Goal: Obtain resource: Download file/media

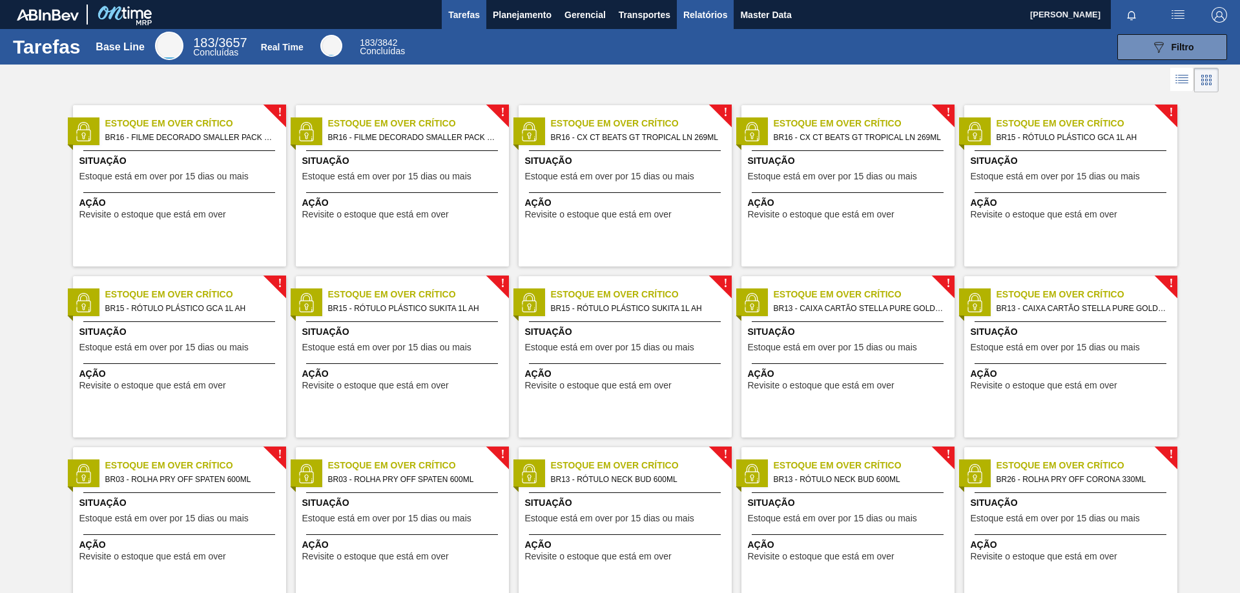
click at [685, 25] on button "Relatórios" at bounding box center [705, 14] width 57 height 29
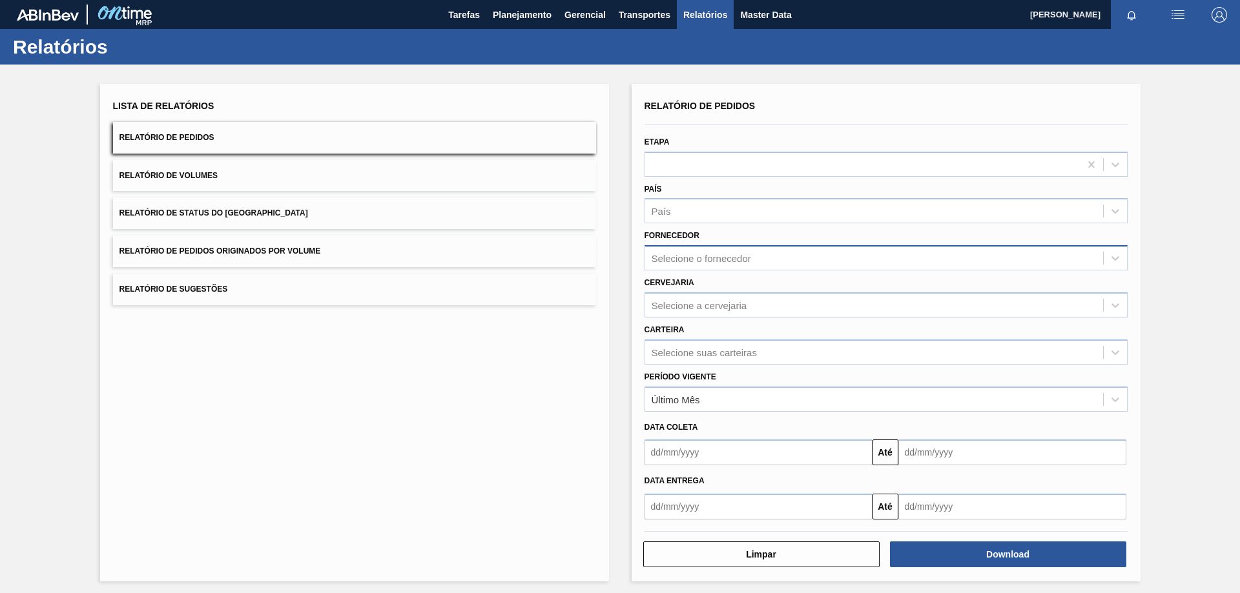
click at [762, 260] on div "Selecione o fornecedor" at bounding box center [874, 258] width 458 height 19
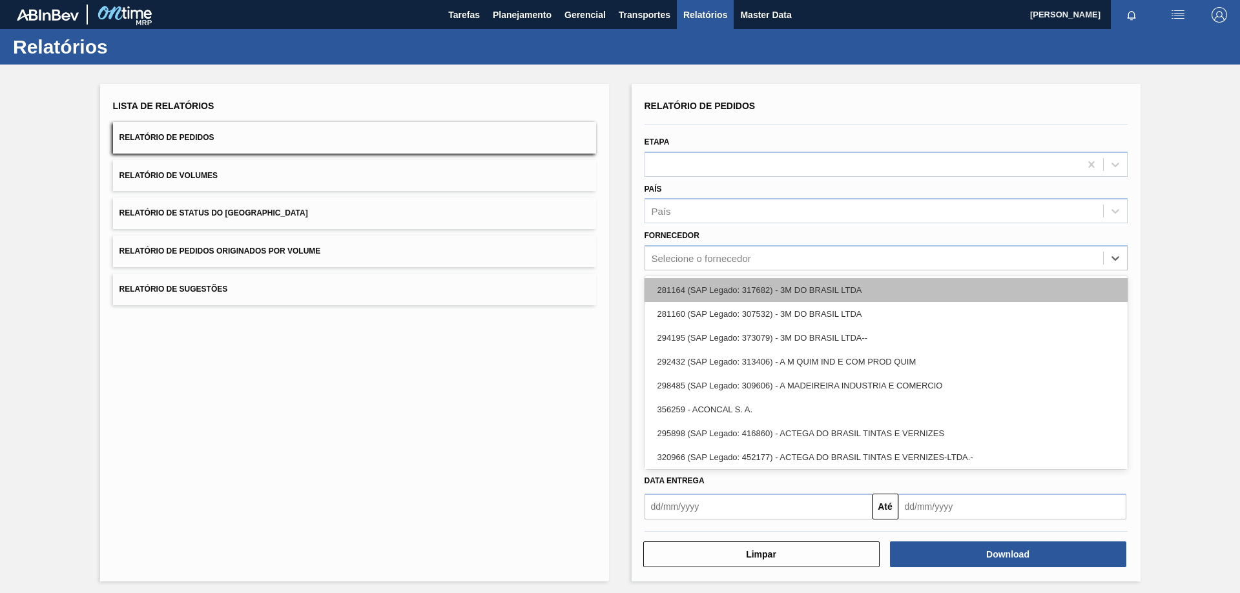
paste input "289877"
type input "289877"
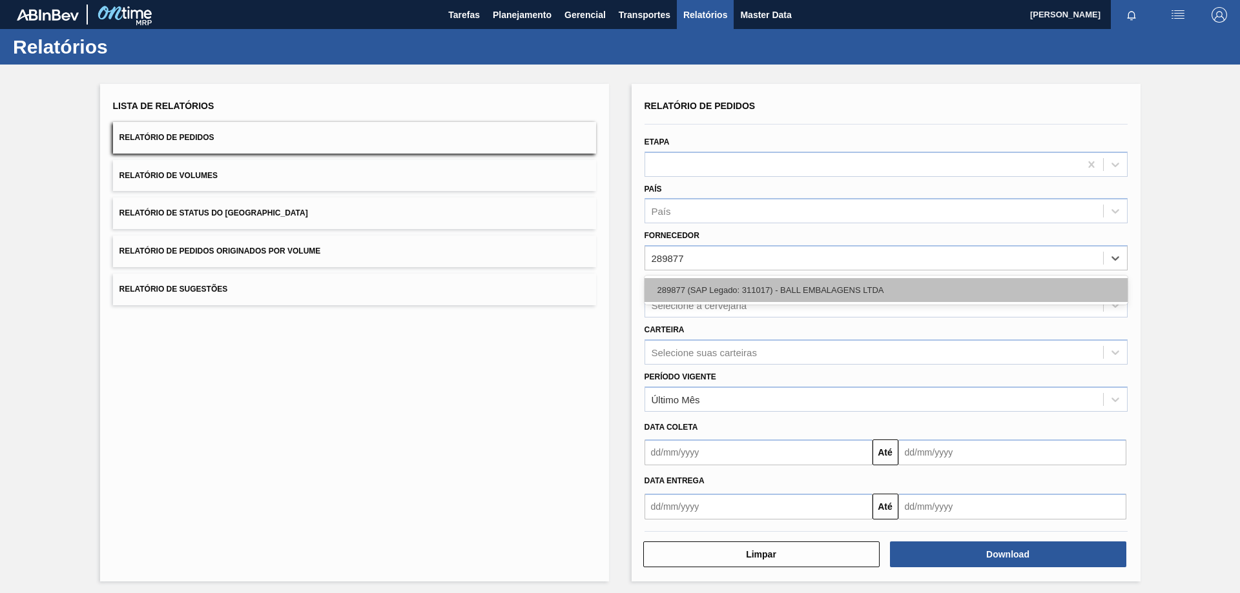
click at [732, 290] on div "289877 (SAP Legado: 311017) - BALL EMBALAGENS LTDA" at bounding box center [885, 290] width 483 height 24
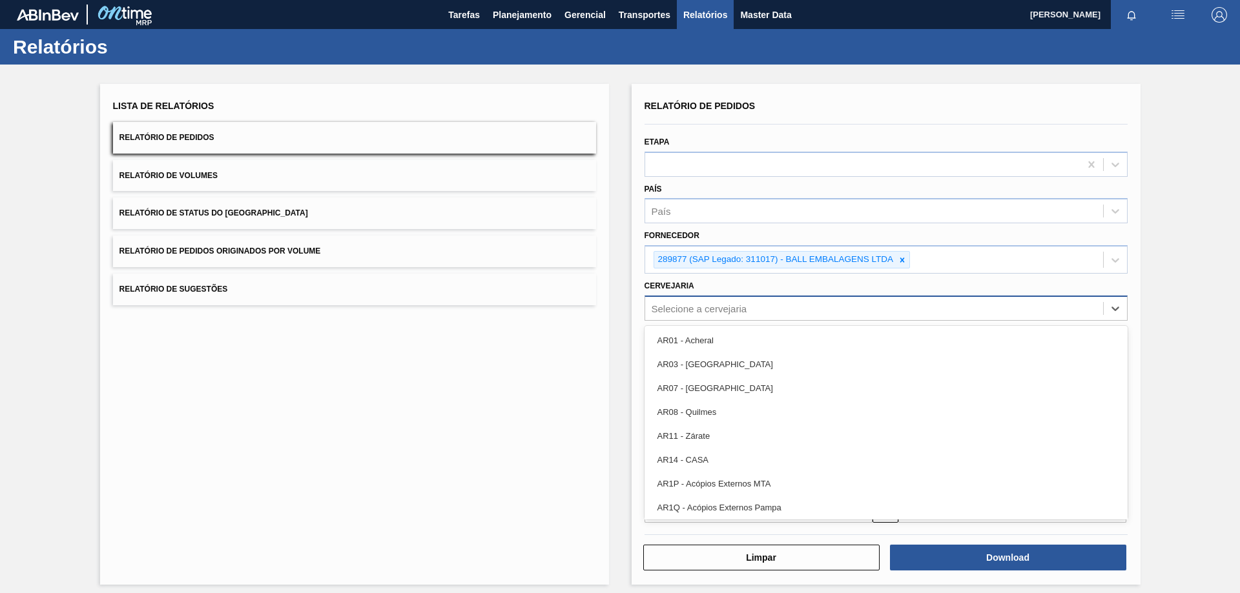
click at [725, 313] on div "Selecione a cervejaria" at bounding box center [700, 308] width 96 height 11
paste input "BR17"
type input "BR17"
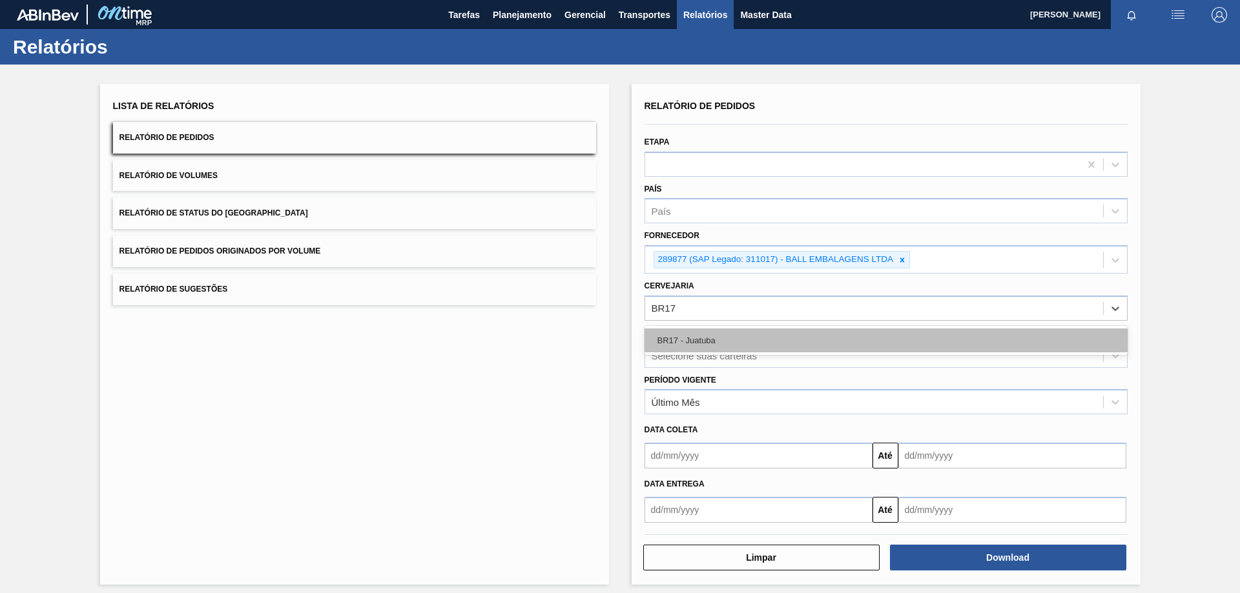
click at [760, 333] on div "BR17 - Juatuba" at bounding box center [885, 341] width 483 height 24
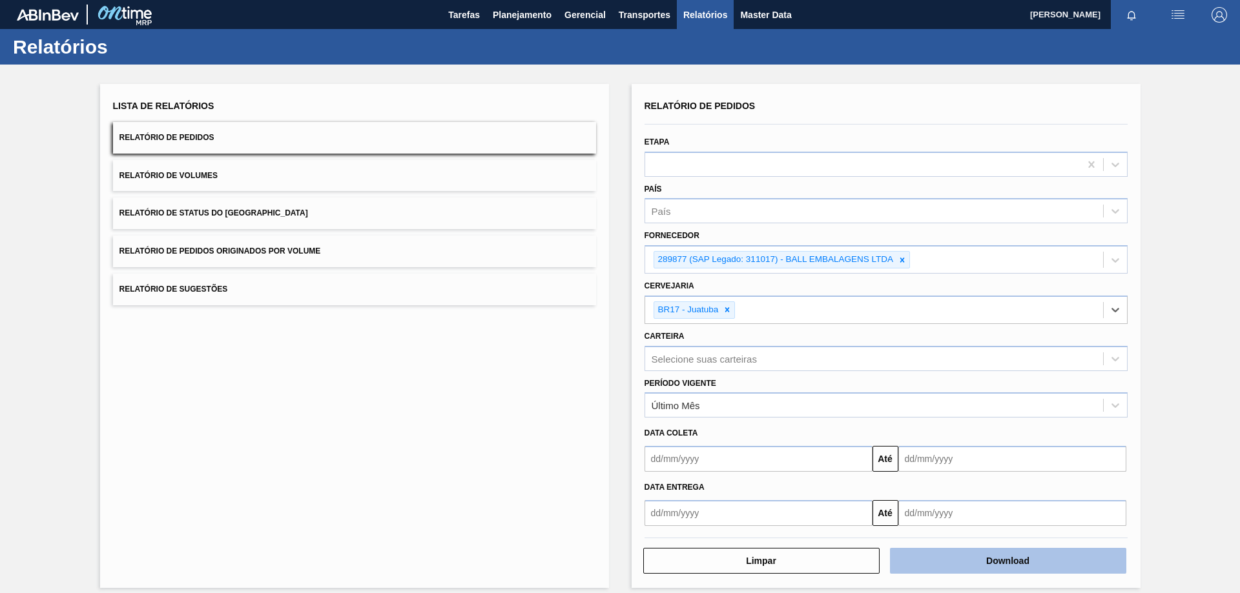
click at [956, 556] on button "Download" at bounding box center [1008, 561] width 236 height 26
click at [1101, 97] on div "Relatório de Pedidos" at bounding box center [885, 106] width 483 height 19
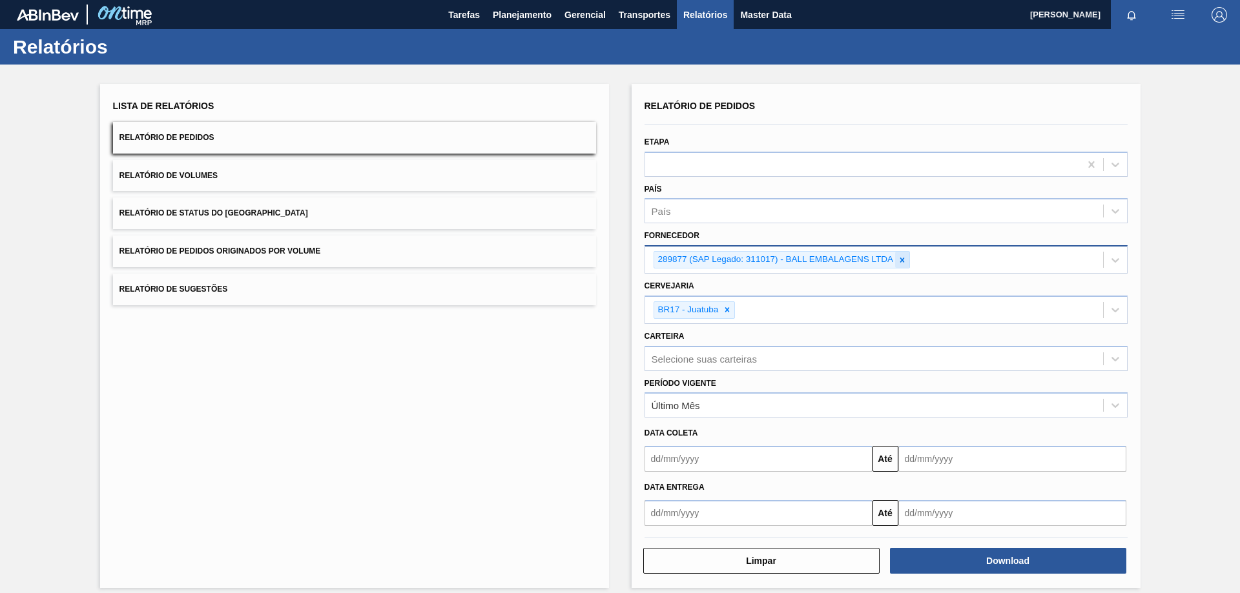
click at [897, 266] on div at bounding box center [902, 260] width 14 height 16
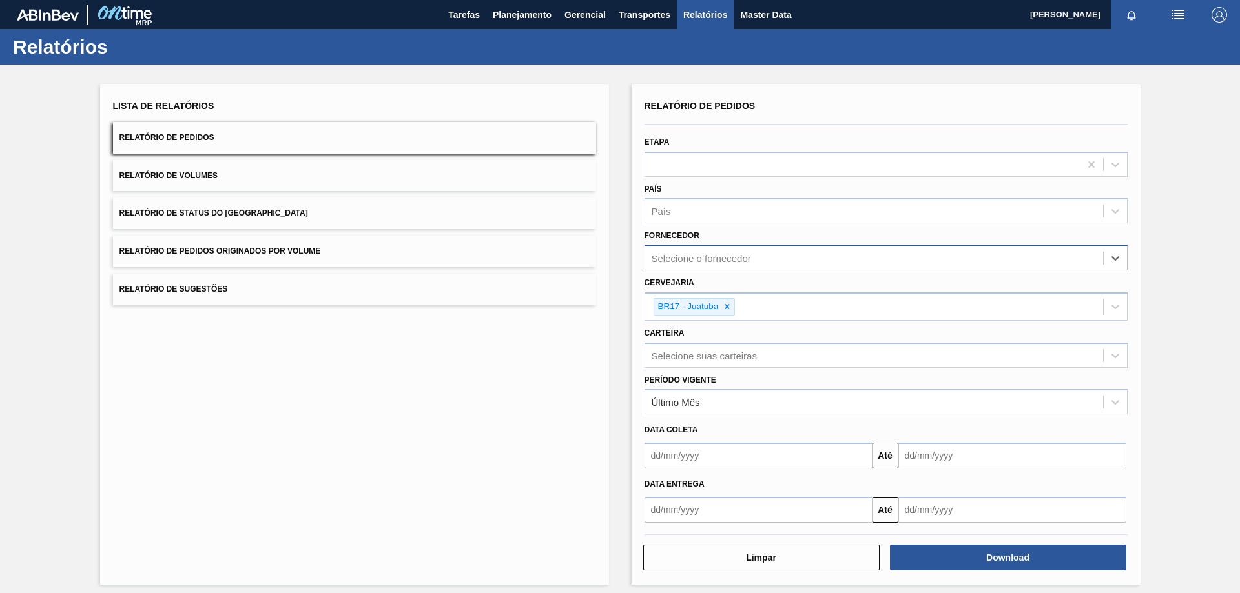
paste input "280389"
type input "280389"
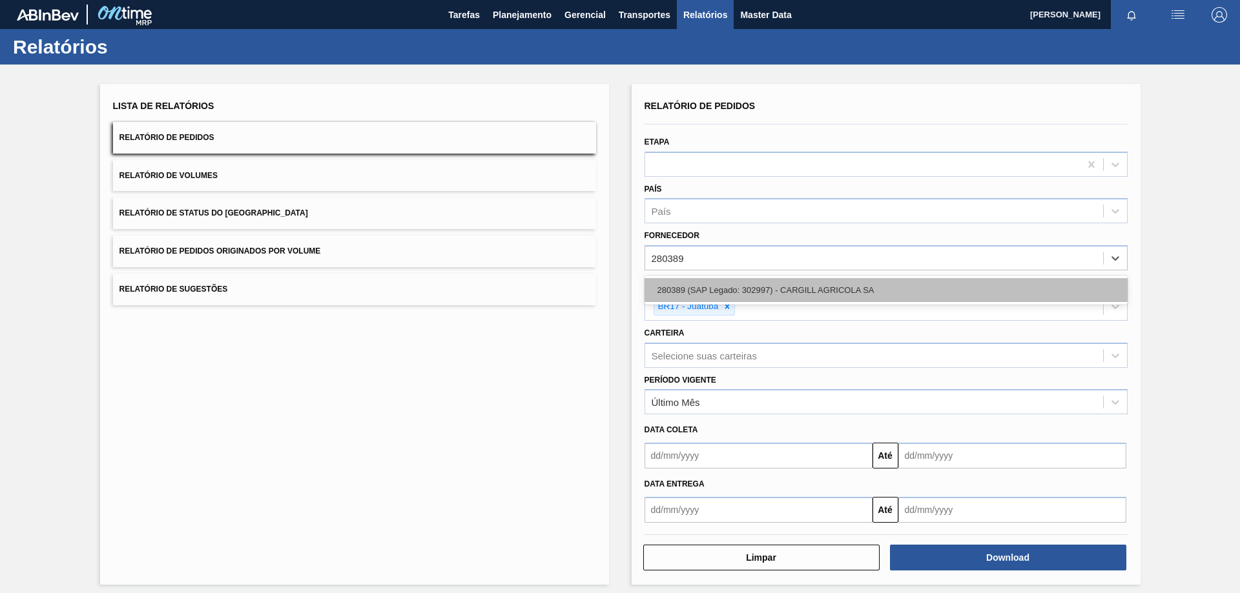
click at [748, 285] on div "280389 (SAP Legado: 302997) - CARGILL AGRICOLA SA" at bounding box center [885, 290] width 483 height 24
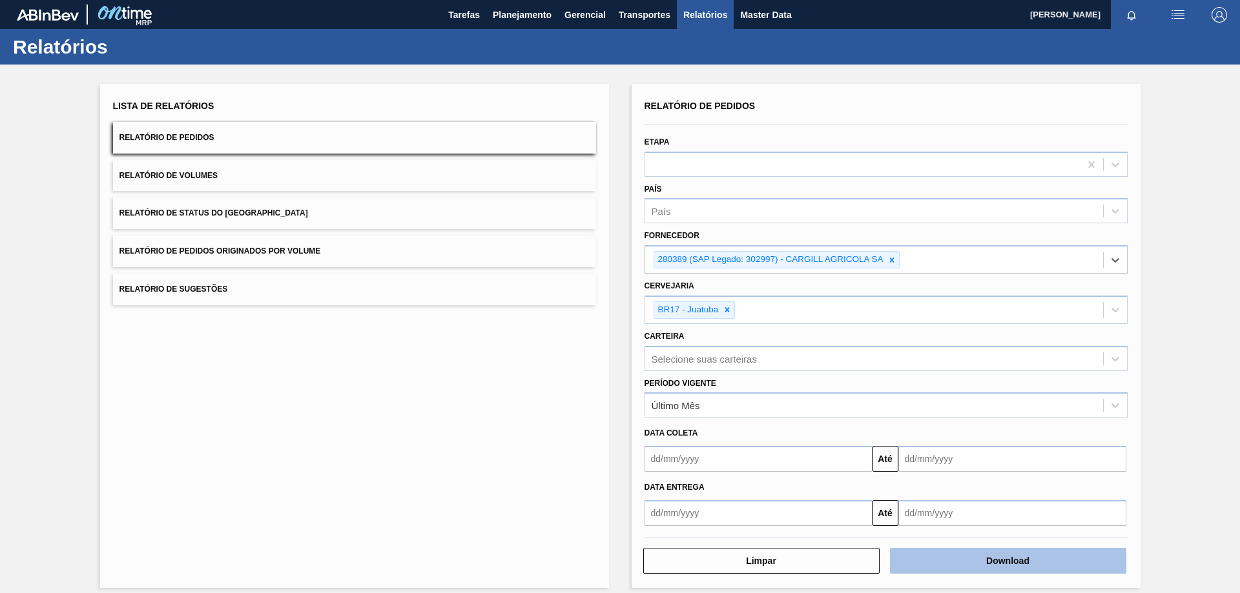
click at [922, 562] on button "Download" at bounding box center [1008, 561] width 236 height 26
click at [980, 124] on hr at bounding box center [885, 124] width 483 height 1
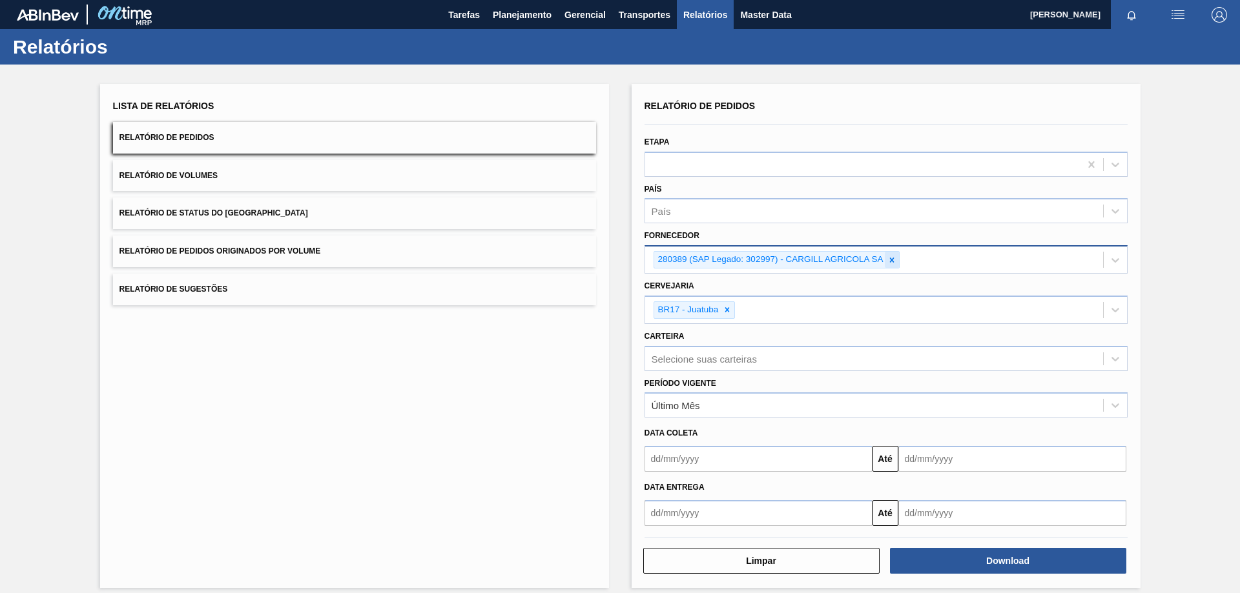
click at [887, 262] on icon at bounding box center [891, 260] width 9 height 9
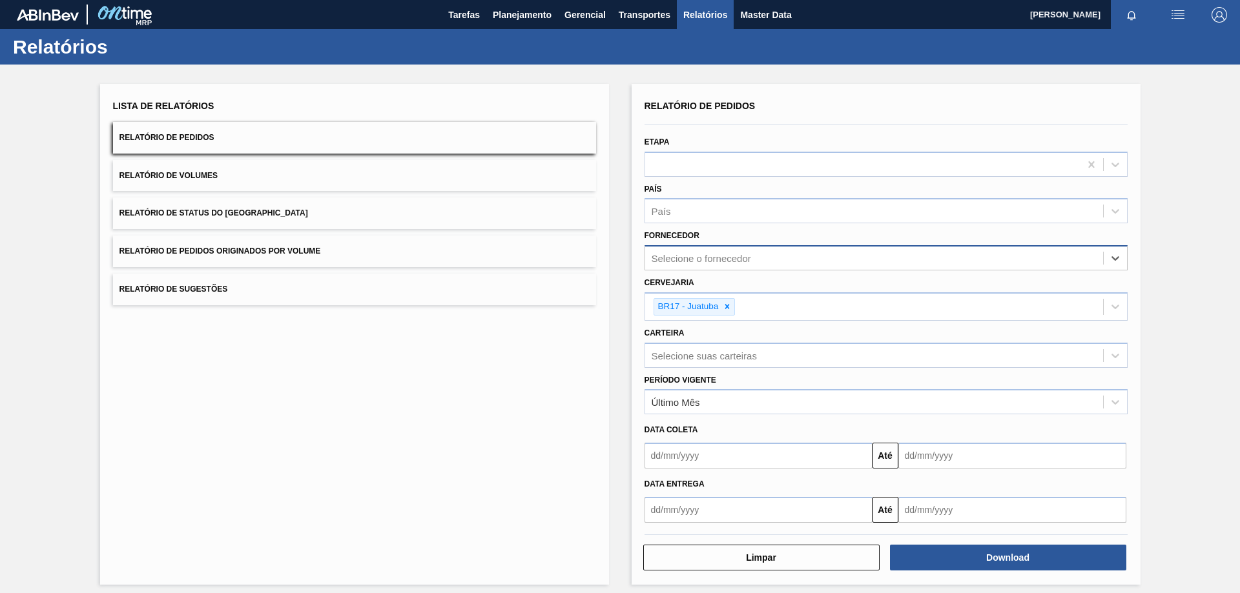
paste input "293602"
type input "293602"
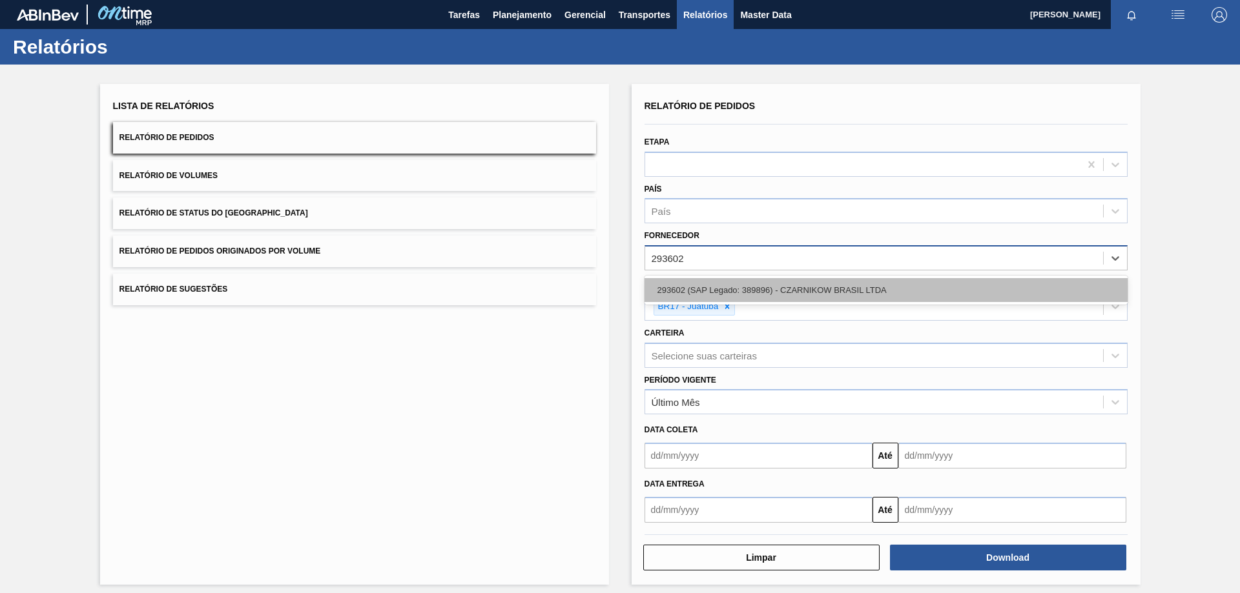
click at [735, 282] on div "293602 (SAP Legado: 389896) - CZARNIKOW BRASIL LTDA" at bounding box center [885, 290] width 483 height 24
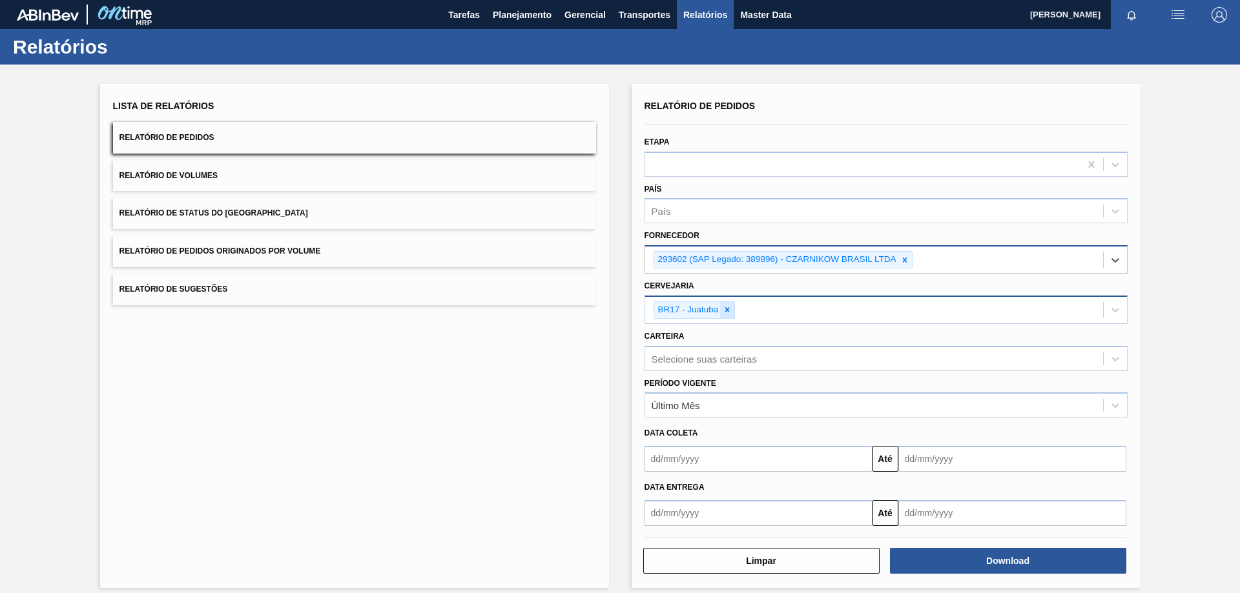
click at [727, 310] on icon at bounding box center [727, 310] width 5 height 5
paste input "BR18"
type input "BR18"
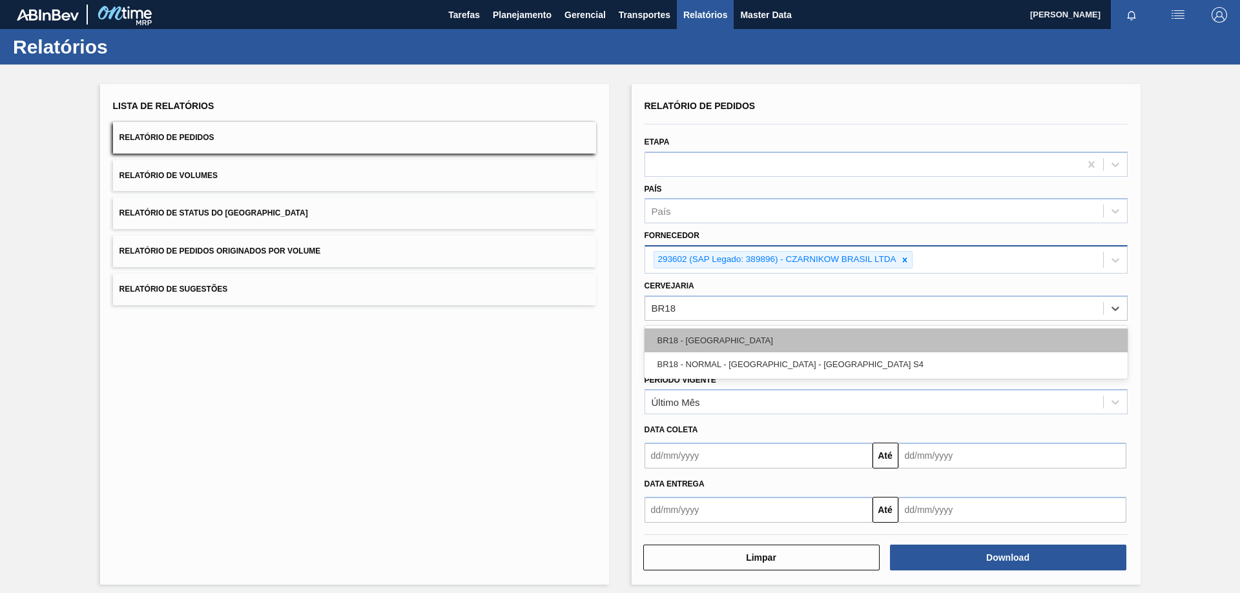
click at [714, 346] on div "BR18 - [GEOGRAPHIC_DATA]" at bounding box center [885, 341] width 483 height 24
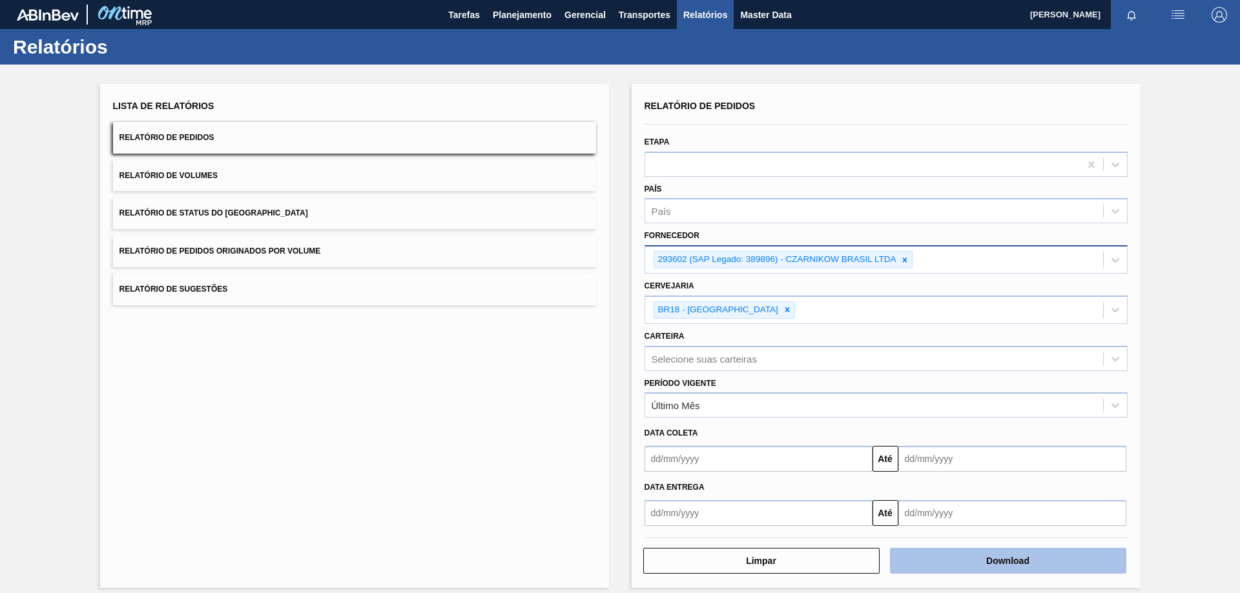
click at [940, 563] on button "Download" at bounding box center [1008, 561] width 236 height 26
